Goal: Task Accomplishment & Management: Manage account settings

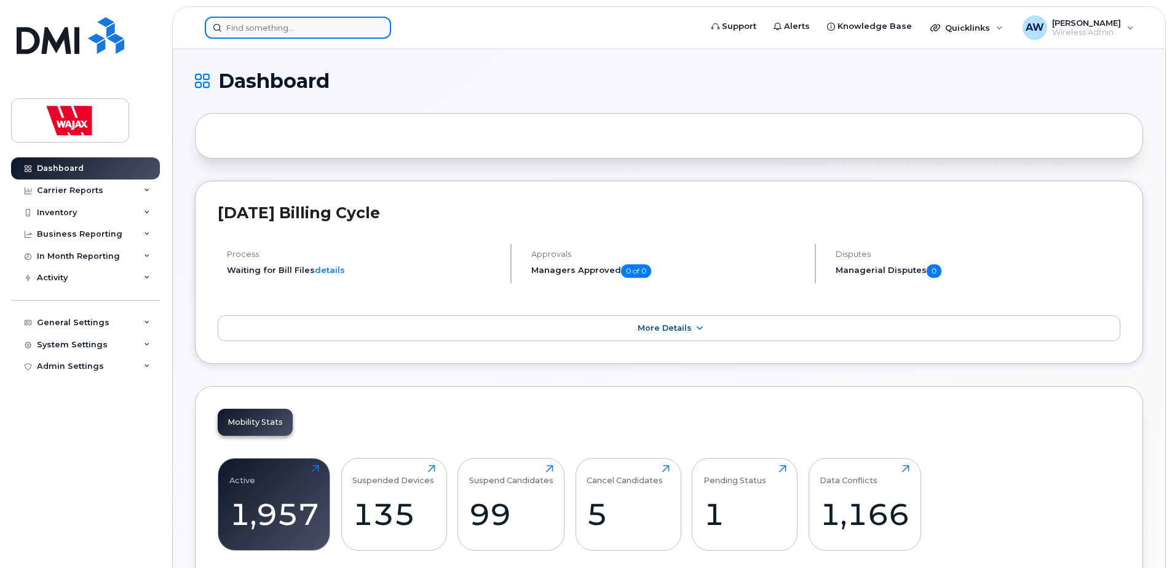
click at [274, 26] on input at bounding box center [298, 28] width 186 height 22
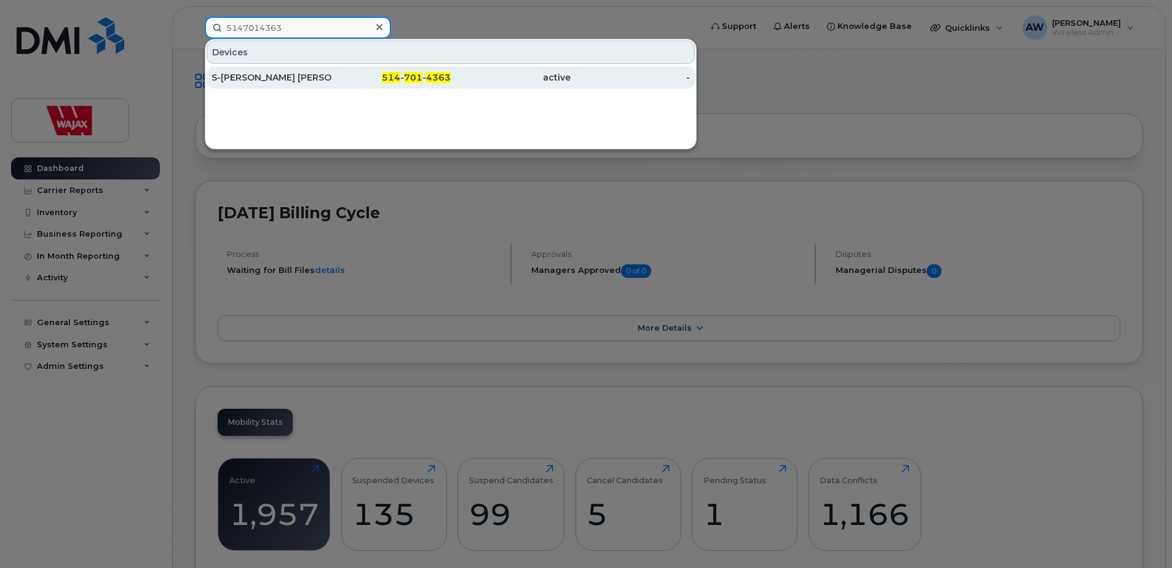
type input "5147014363"
click at [333, 77] on div "514 - 701 - 4363" at bounding box center [391, 77] width 120 height 12
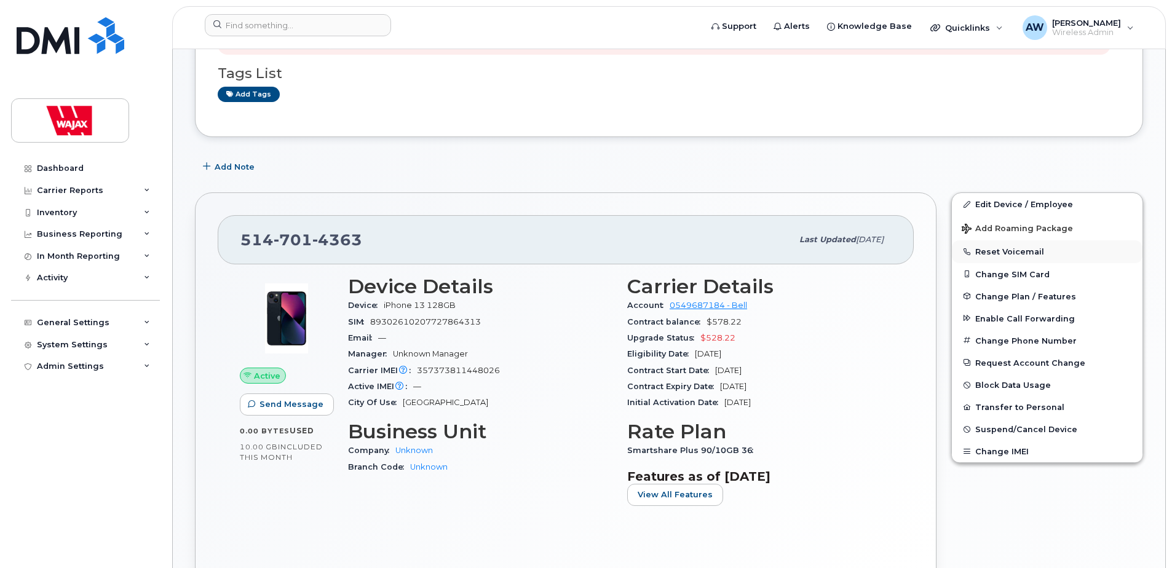
scroll to position [68, 0]
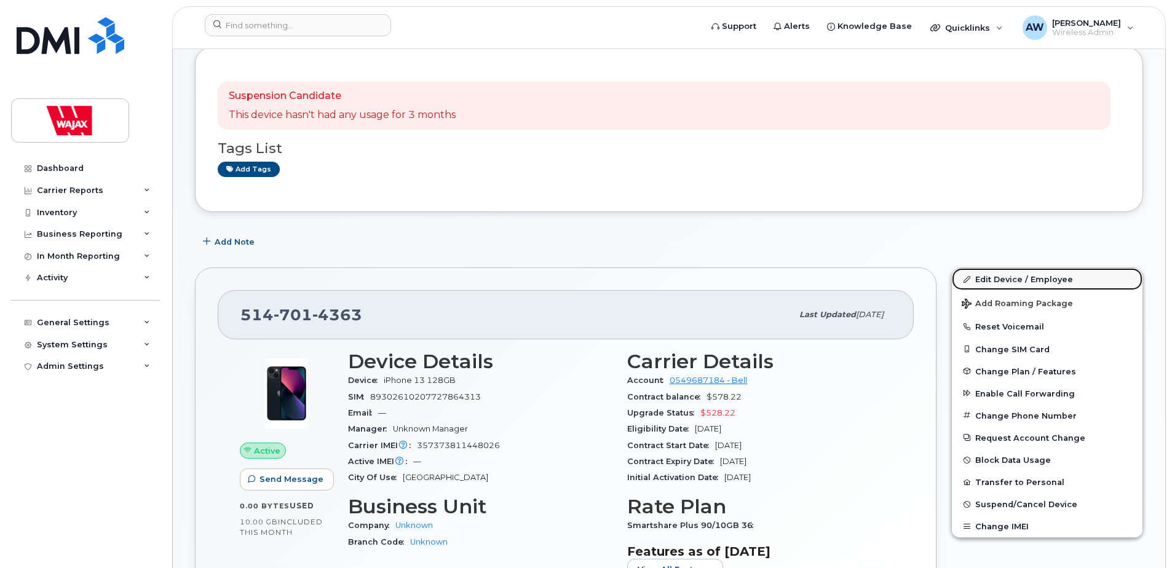
click at [1065, 277] on link "Edit Device / Employee" at bounding box center [1047, 279] width 191 height 22
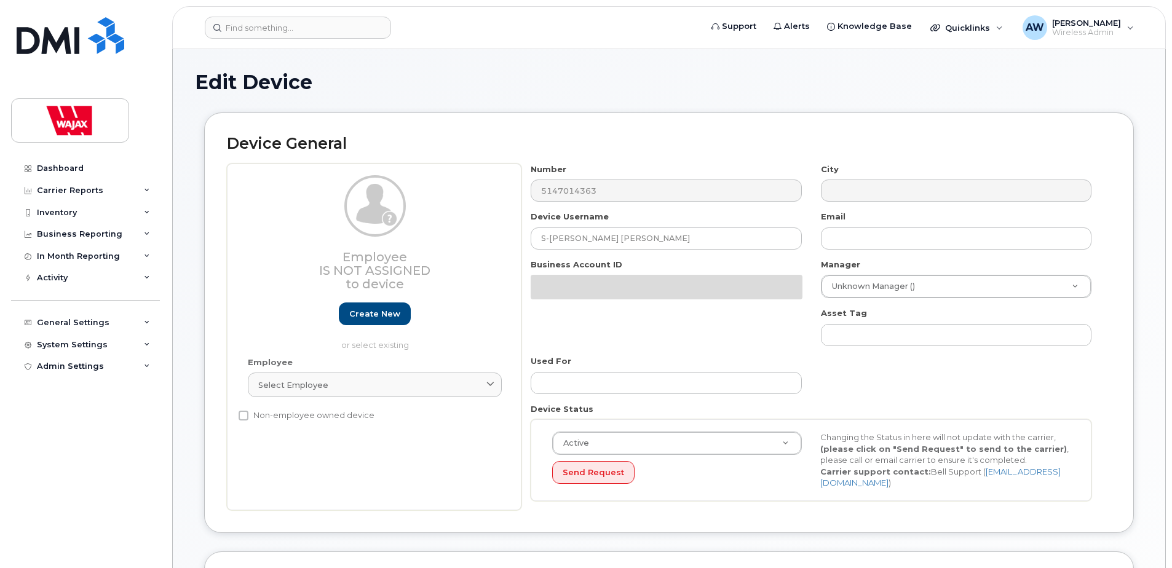
select select "23291731"
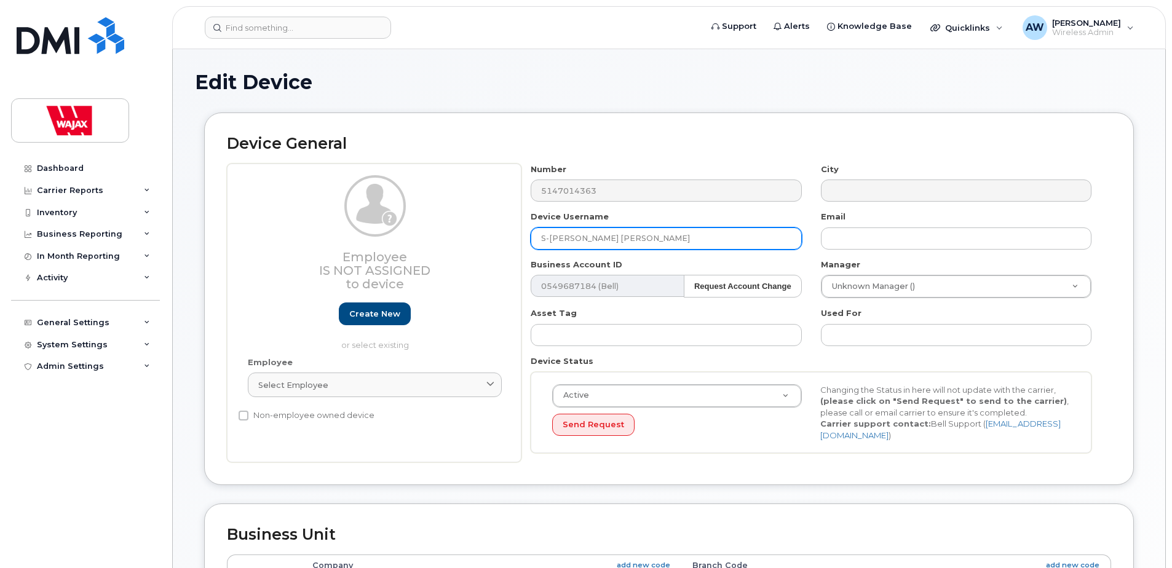
drag, startPoint x: 662, startPoint y: 243, endPoint x: 462, endPoint y: 248, distance: 199.3
click at [462, 248] on div "Employee Is not assigned to device Create new or select existing Employee Selec…" at bounding box center [669, 313] width 884 height 299
paste input "Karandeep Sidhu"
click at [584, 237] on input "Karandeep Sidhu" at bounding box center [666, 238] width 271 height 22
type input "Karandeep Sidhu"
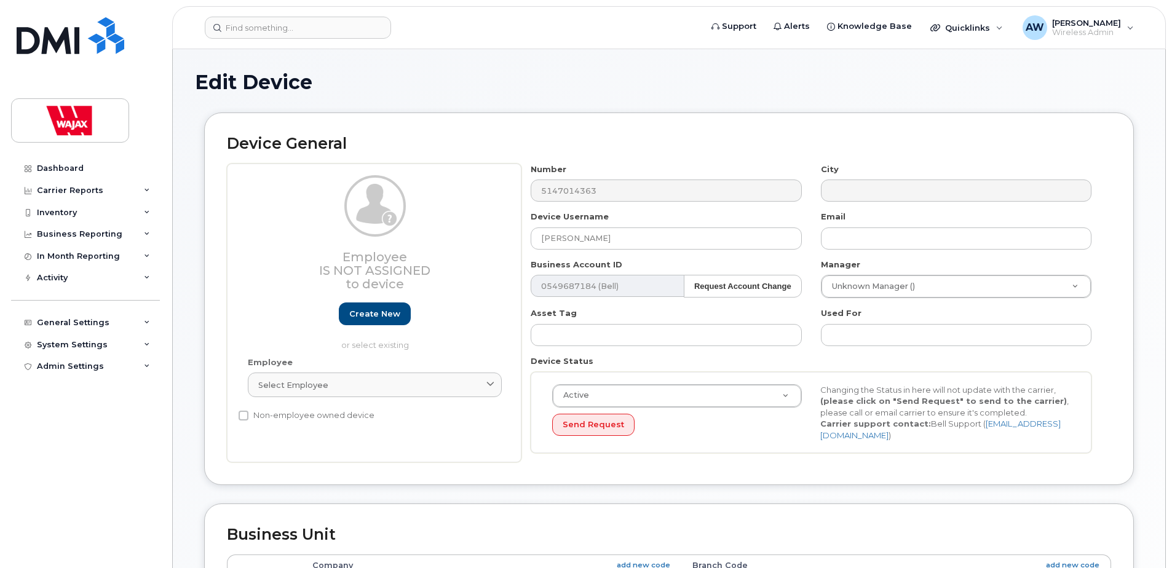
click at [675, 143] on h2 "Device General" at bounding box center [669, 143] width 884 height 17
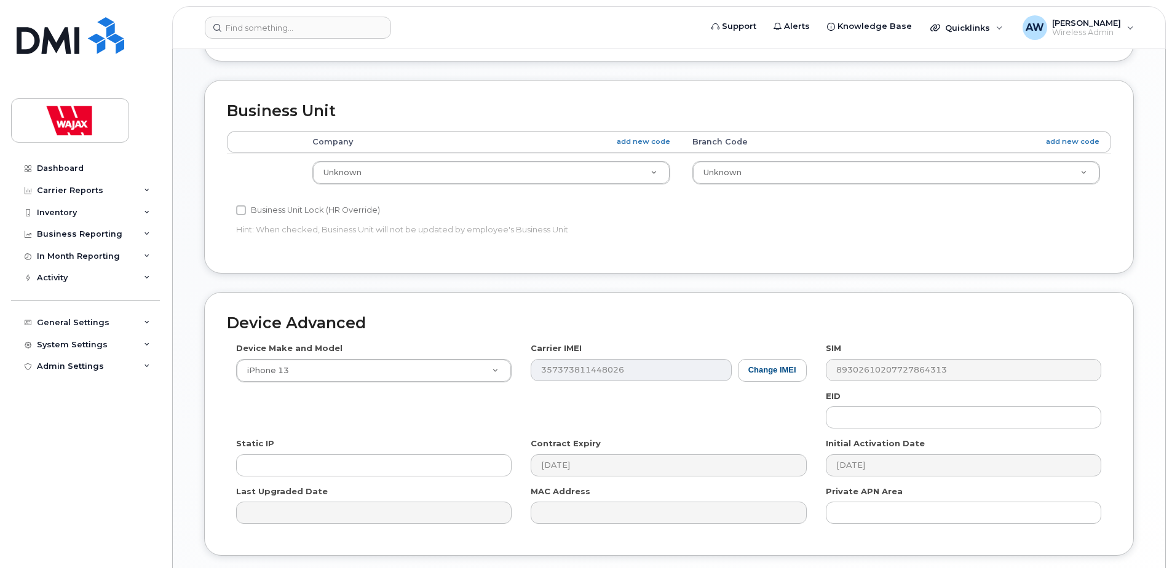
scroll to position [514, 0]
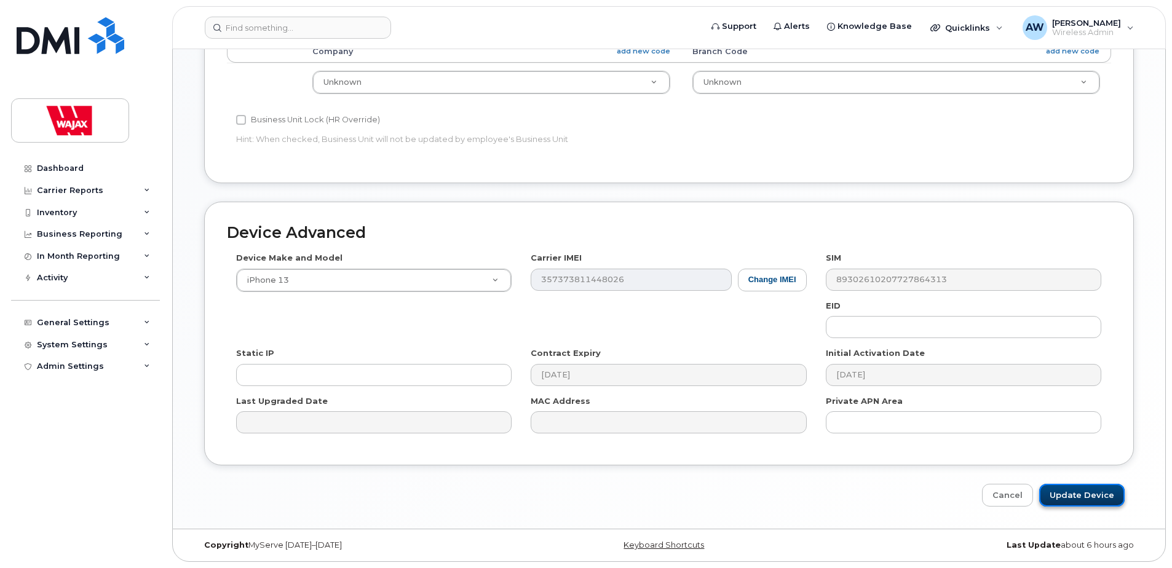
click at [1062, 491] on input "Update Device" at bounding box center [1081, 495] width 85 height 23
type input "Saving..."
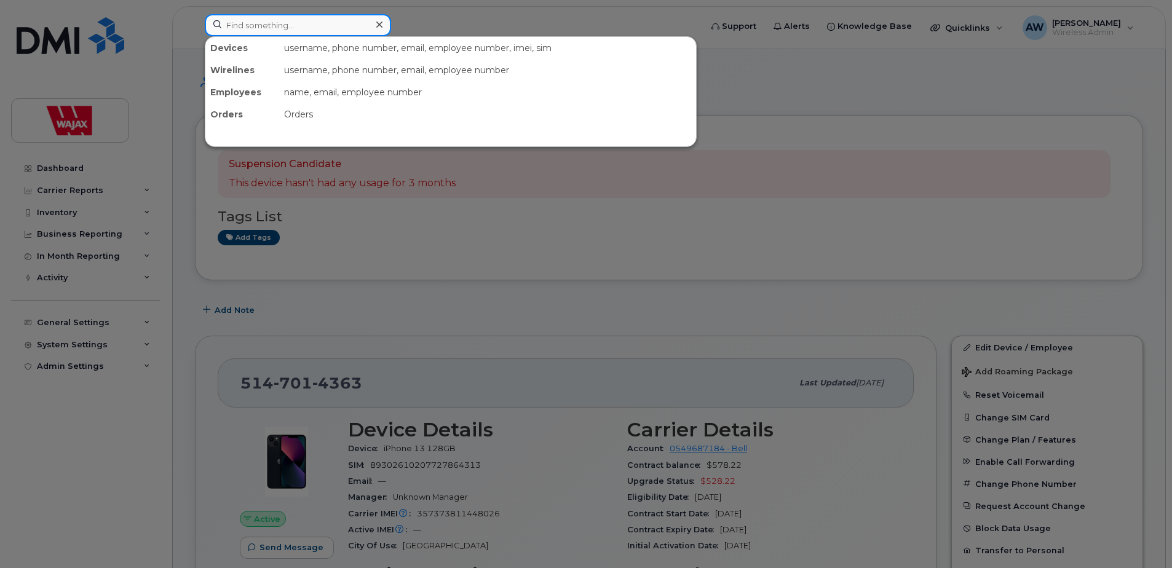
click at [370, 26] on div at bounding box center [298, 25] width 186 height 22
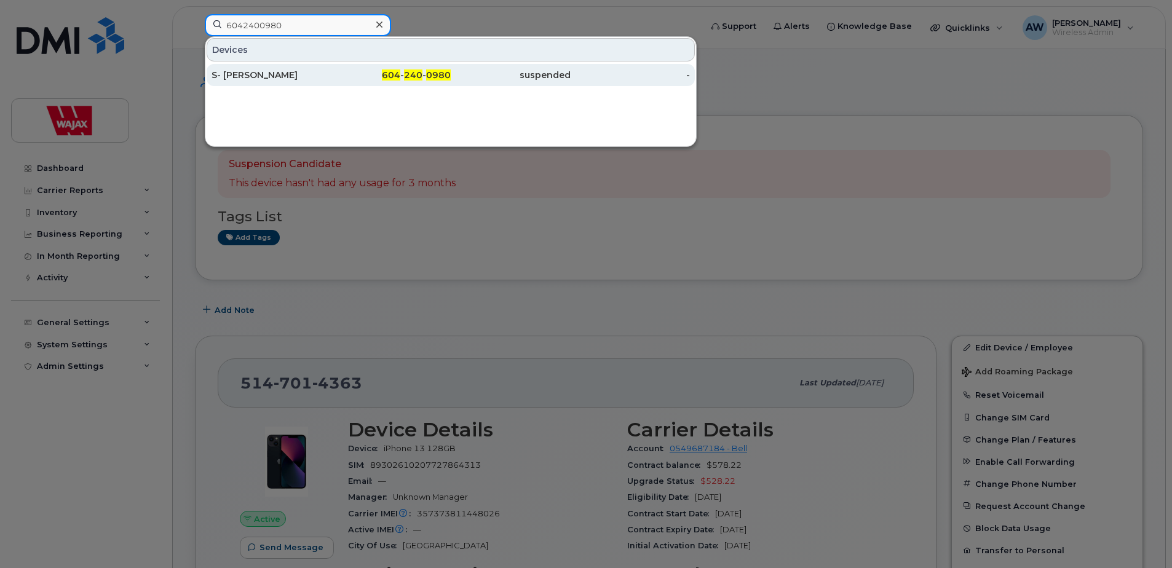
type input "6042400980"
click at [375, 76] on div "604 - 240 - 0980" at bounding box center [391, 75] width 120 height 12
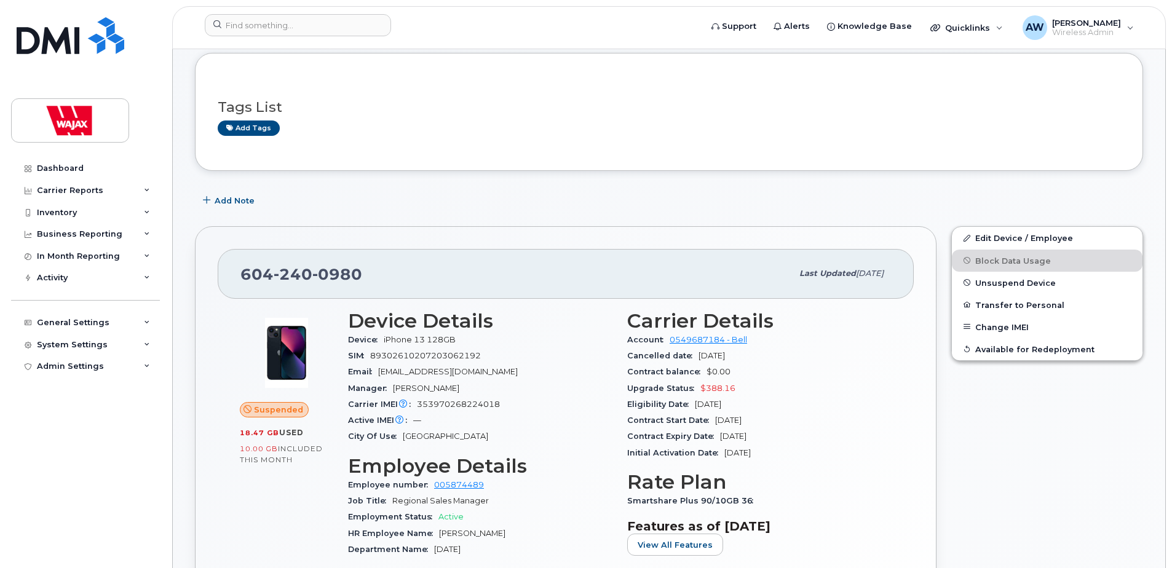
scroll to position [61, 0]
click at [996, 241] on link "Edit Device / Employee" at bounding box center [1047, 238] width 191 height 22
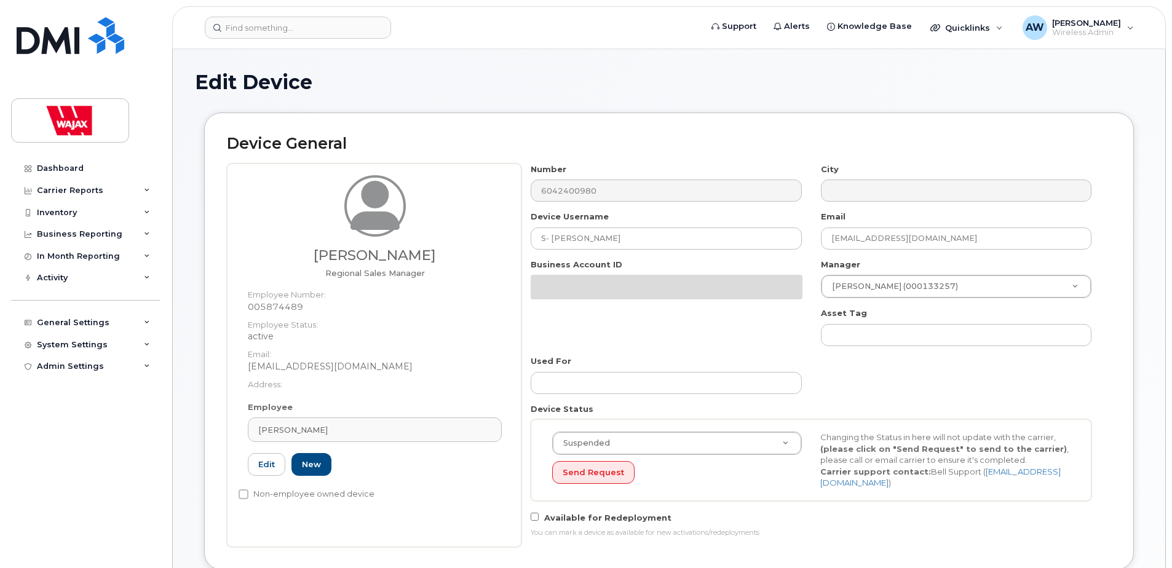
select select "23291732"
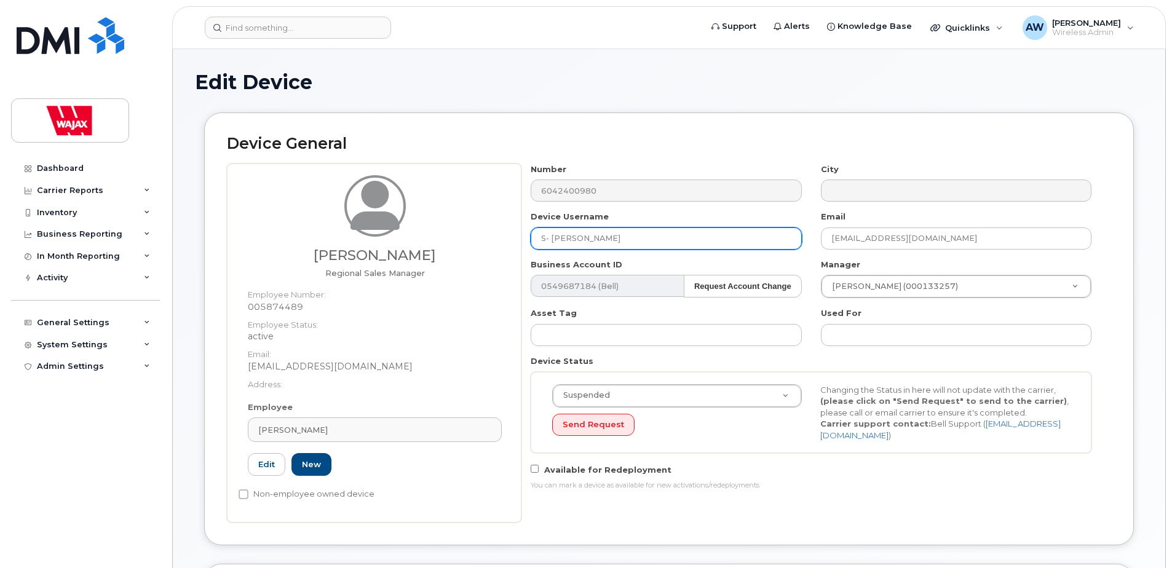
drag, startPoint x: 657, startPoint y: 242, endPoint x: 442, endPoint y: 242, distance: 214.6
click at [442, 242] on div "James Worden Regional Sales Manager Employee Number: 005874489 Employee Status:…" at bounding box center [669, 343] width 884 height 359
paste input "Tyler Whal"
click at [542, 237] on input "Tyler Whalen" at bounding box center [666, 238] width 271 height 22
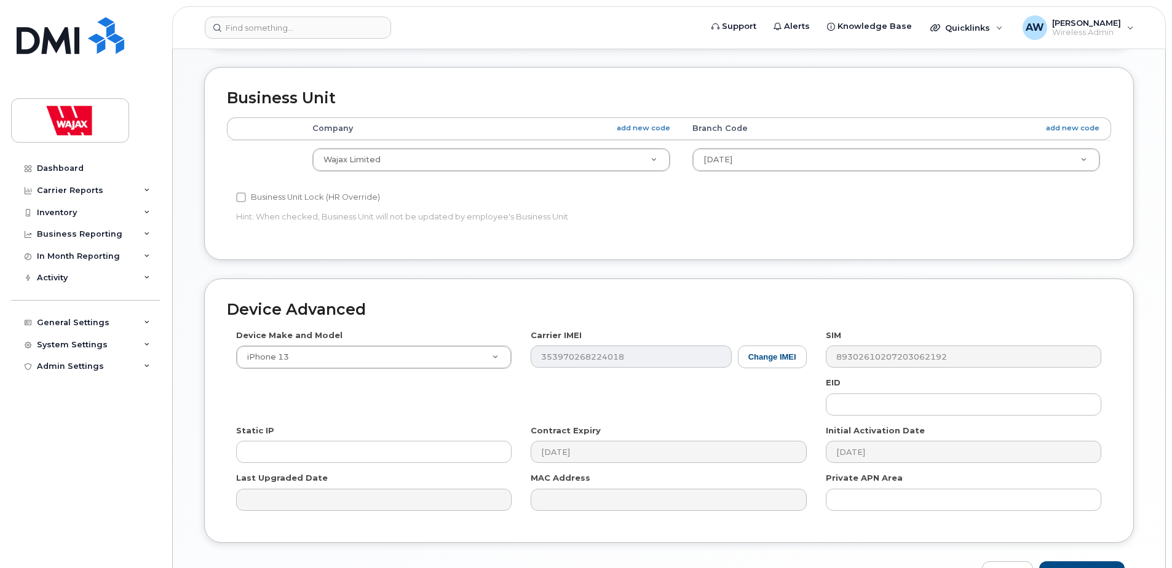
scroll to position [574, 0]
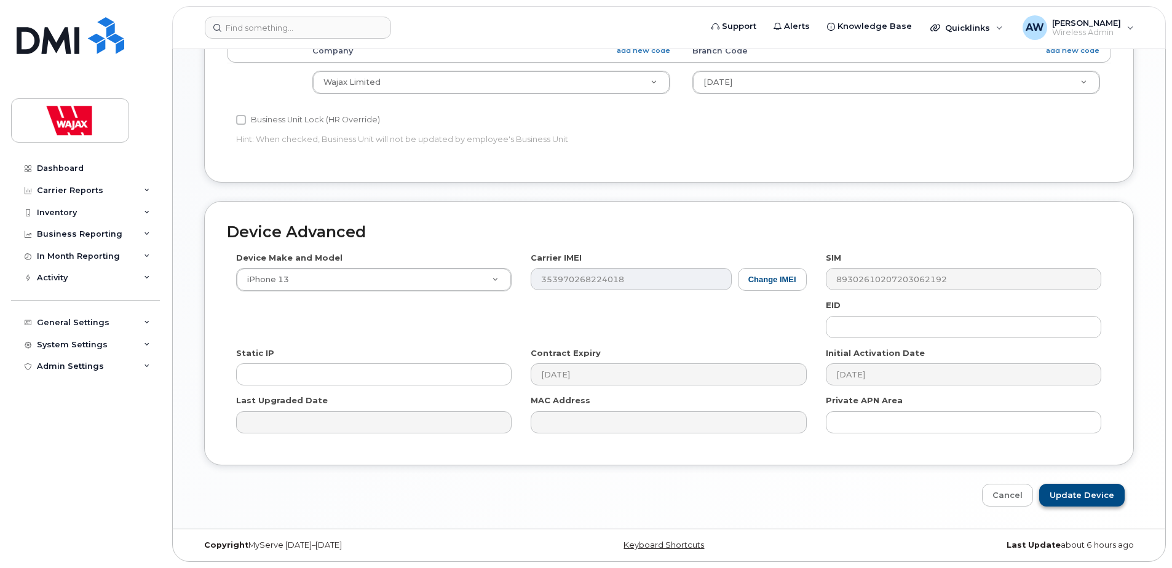
type input "Tyler Whalen"
click at [1070, 499] on input "Update Device" at bounding box center [1081, 495] width 85 height 23
type input "Saving..."
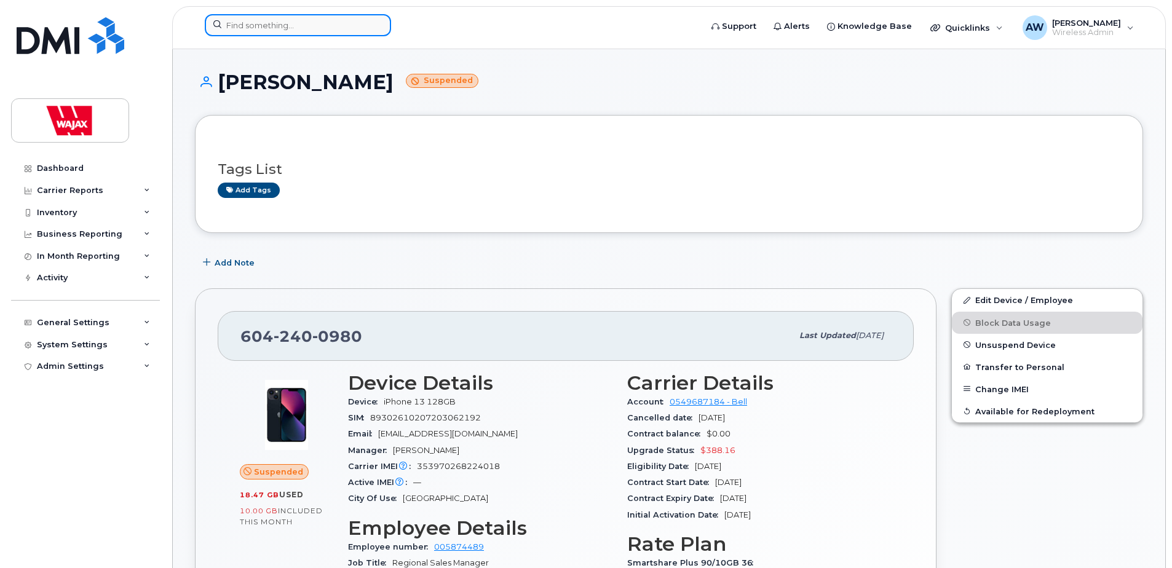
click at [263, 25] on input at bounding box center [298, 25] width 186 height 22
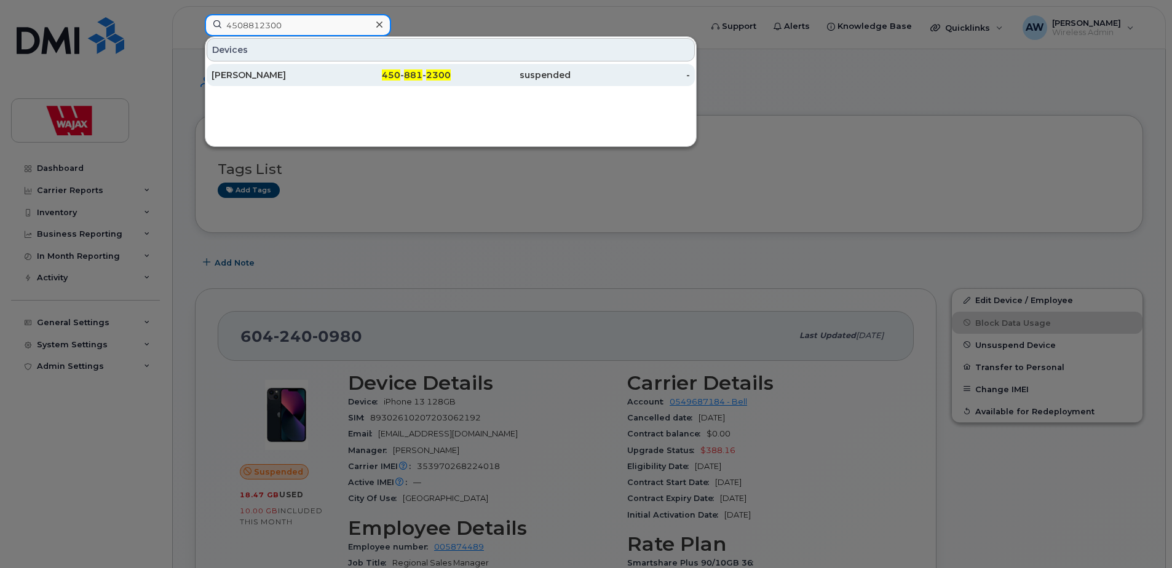
type input "4508812300"
click at [286, 73] on div "[PERSON_NAME]" at bounding box center [272, 75] width 120 height 12
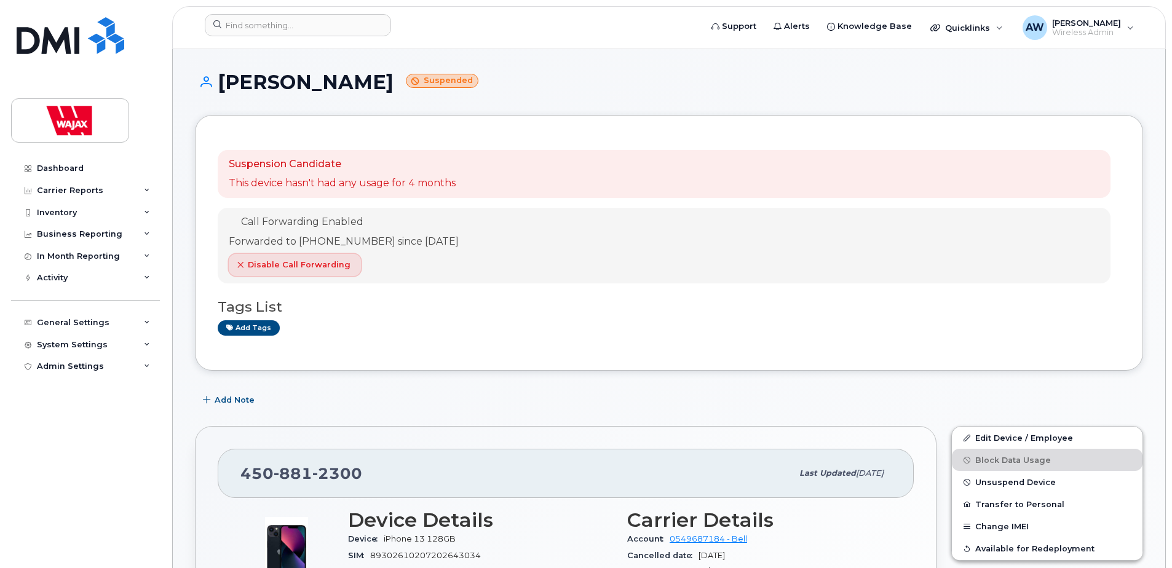
click at [290, 266] on span "Disable Call Forwarding" at bounding box center [299, 265] width 103 height 12
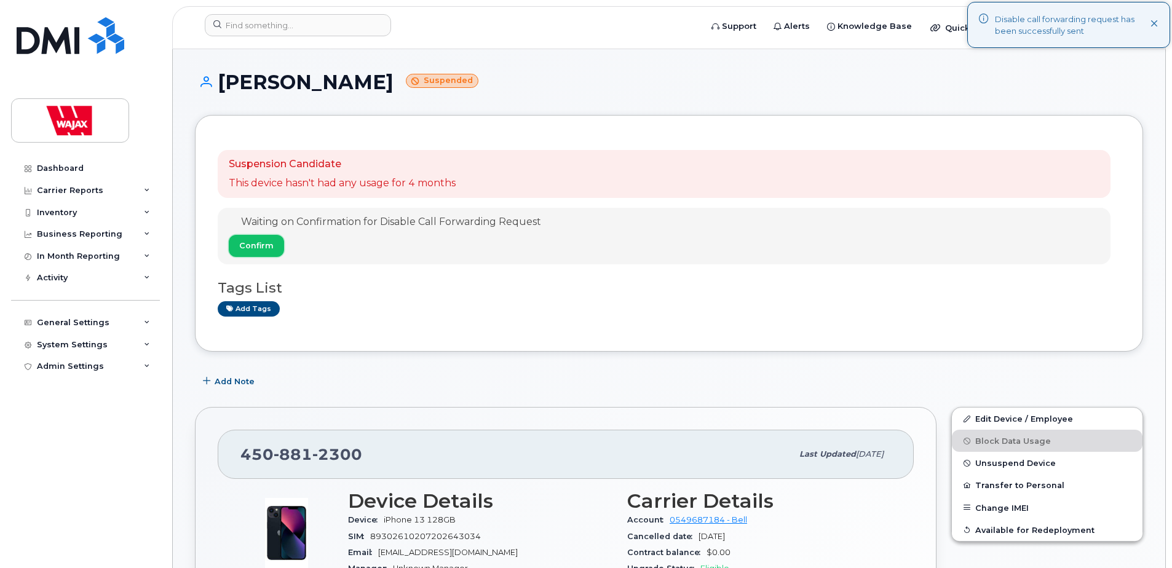
click at [277, 247] on button "Confirm" at bounding box center [256, 246] width 55 height 22
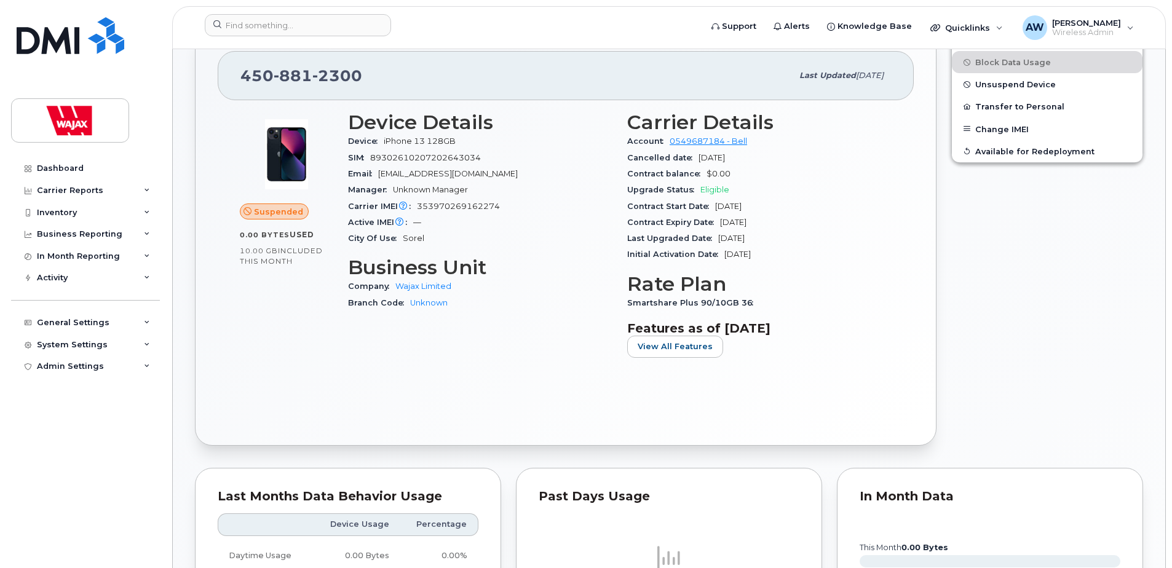
scroll to position [184, 0]
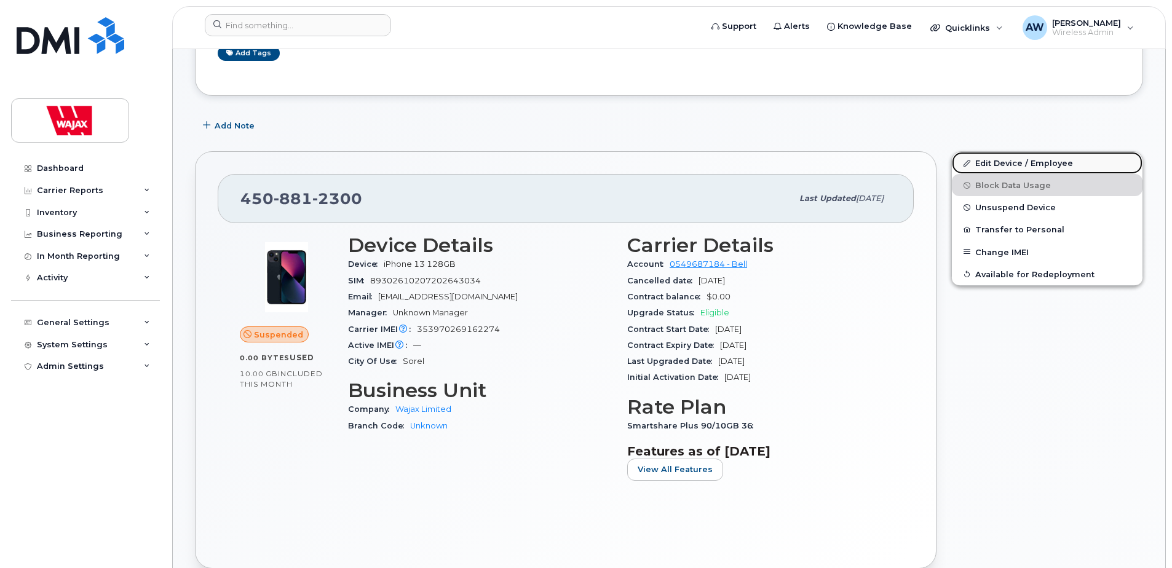
click at [1042, 158] on link "Edit Device / Employee" at bounding box center [1047, 163] width 191 height 22
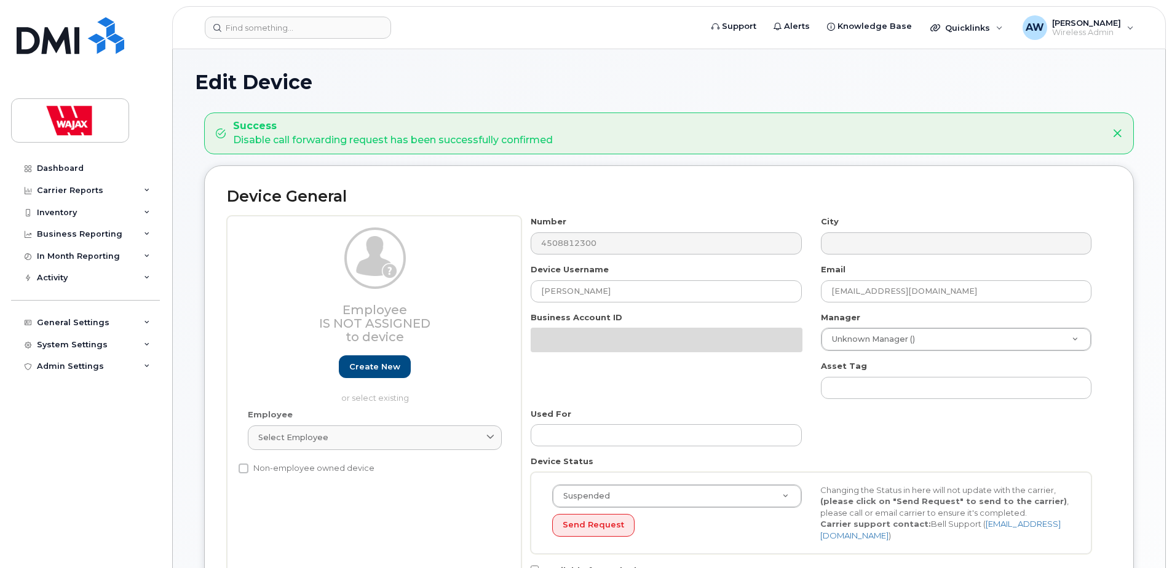
select select "23291732"
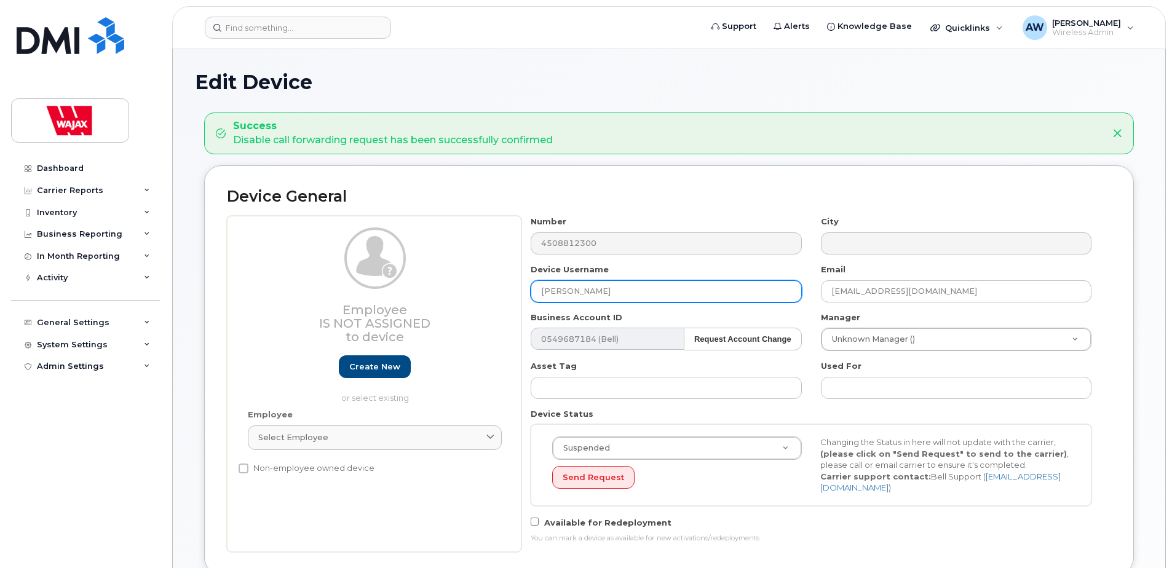
drag, startPoint x: 652, startPoint y: 287, endPoint x: 482, endPoint y: 292, distance: 169.8
click at [482, 292] on div "Employee Is not assigned to device Create new or select existing Employee Selec…" at bounding box center [669, 384] width 884 height 336
paste input "[PERSON_NAME]"
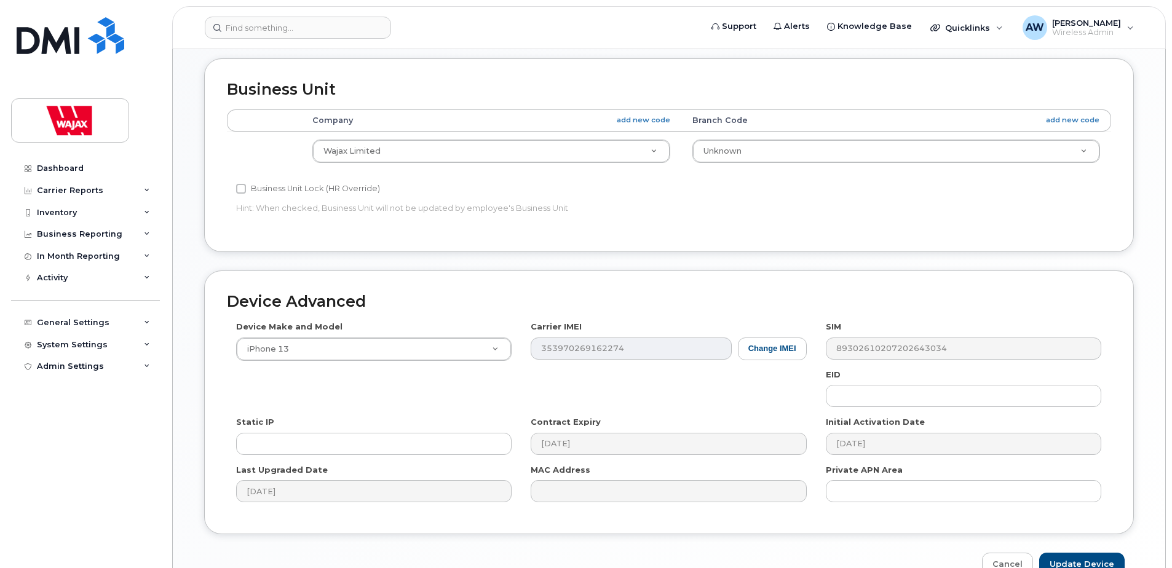
scroll to position [604, 0]
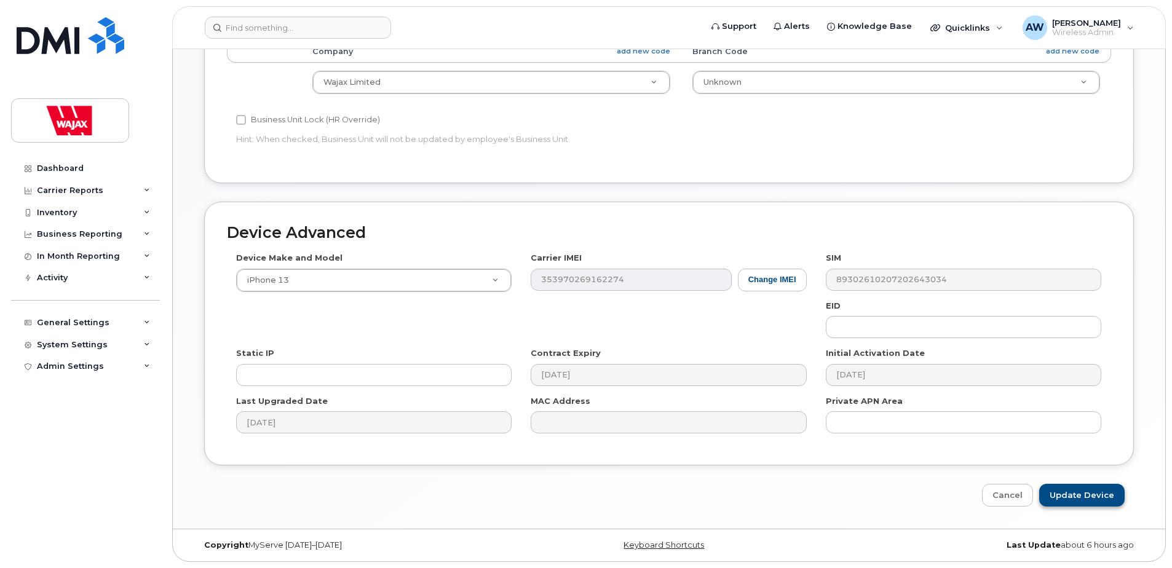
type input "[PERSON_NAME]"
click at [1071, 490] on input "Update Device" at bounding box center [1081, 495] width 85 height 23
type input "Saving..."
